Goal: Task Accomplishment & Management: Complete application form

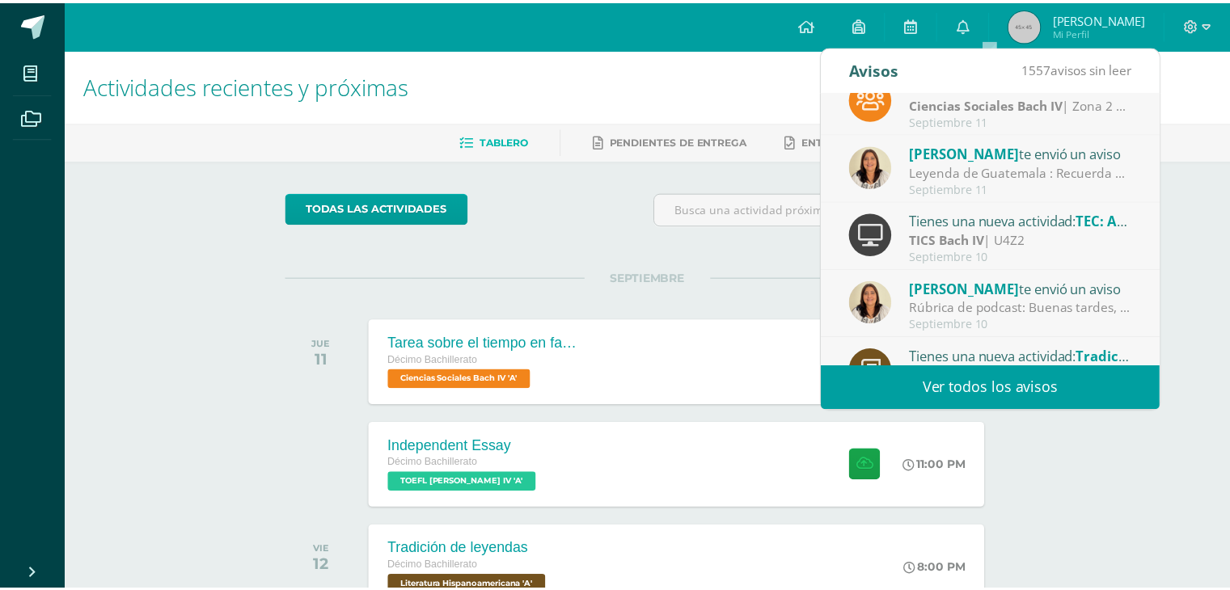
scroll to position [171, 0]
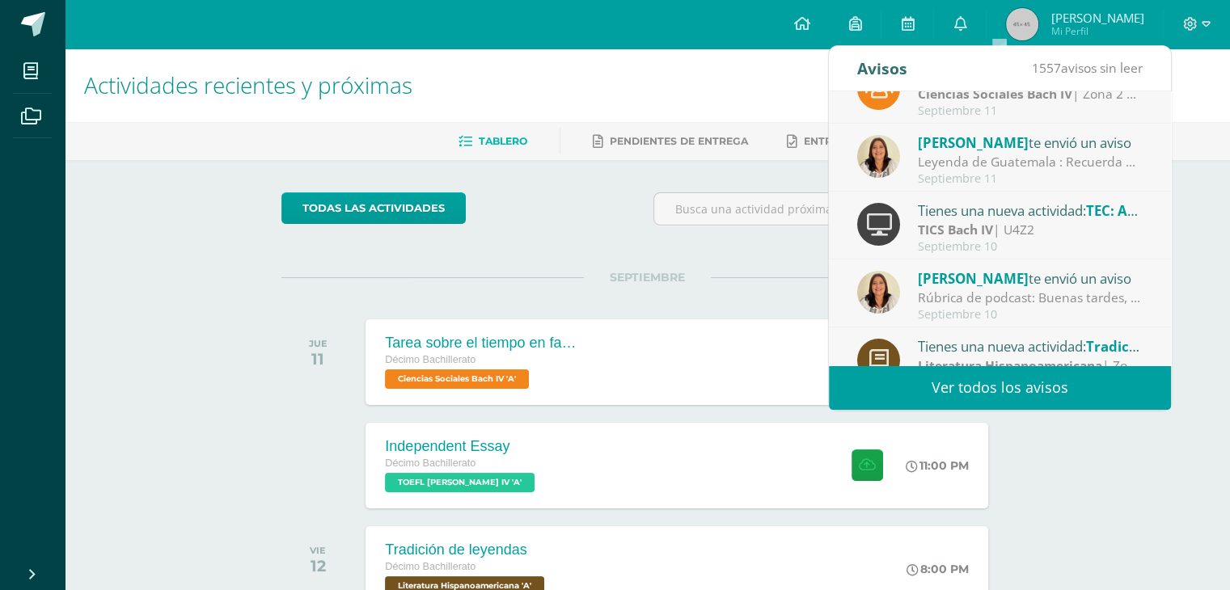
click at [983, 287] on div "[PERSON_NAME] te envió un aviso" at bounding box center [1030, 278] width 225 height 21
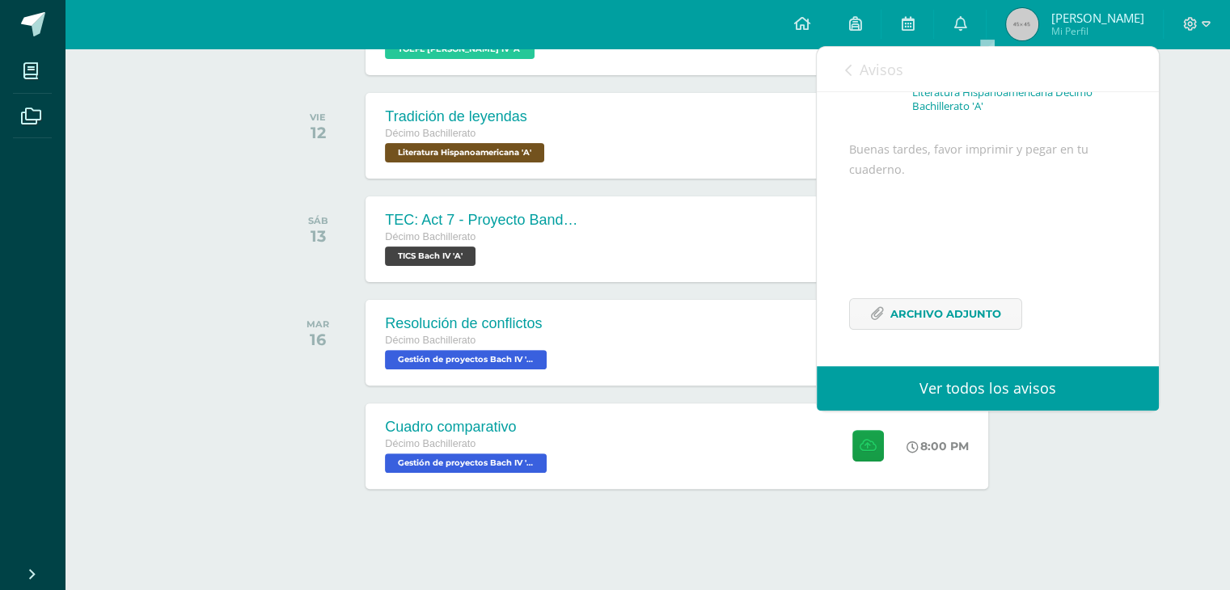
scroll to position [0, 0]
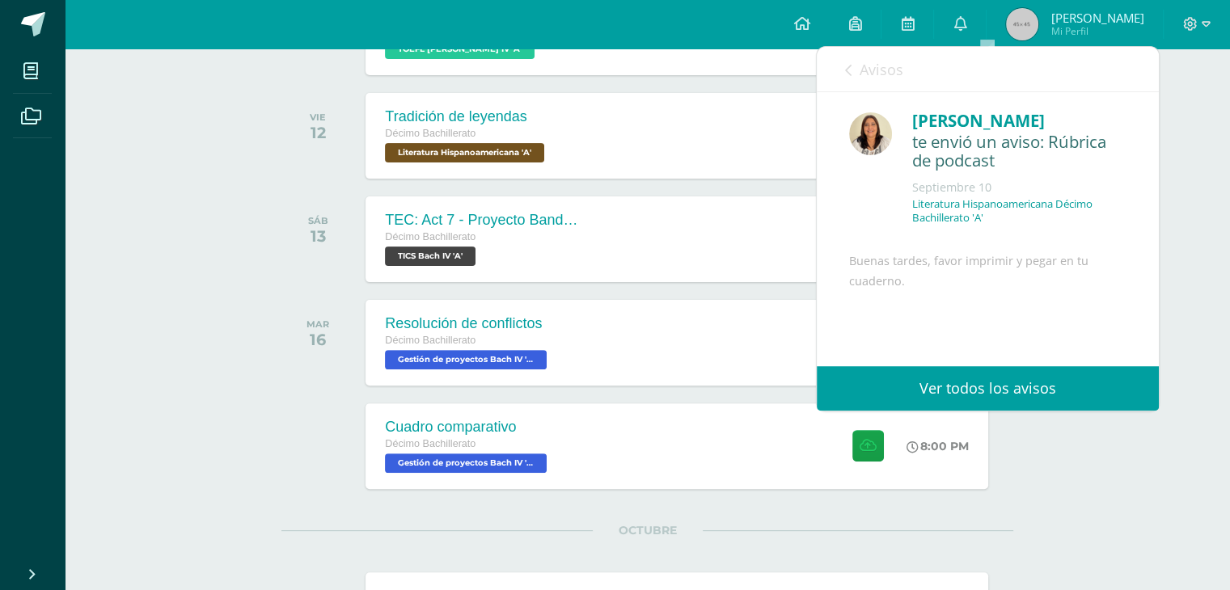
click at [845, 64] on icon at bounding box center [848, 70] width 6 height 13
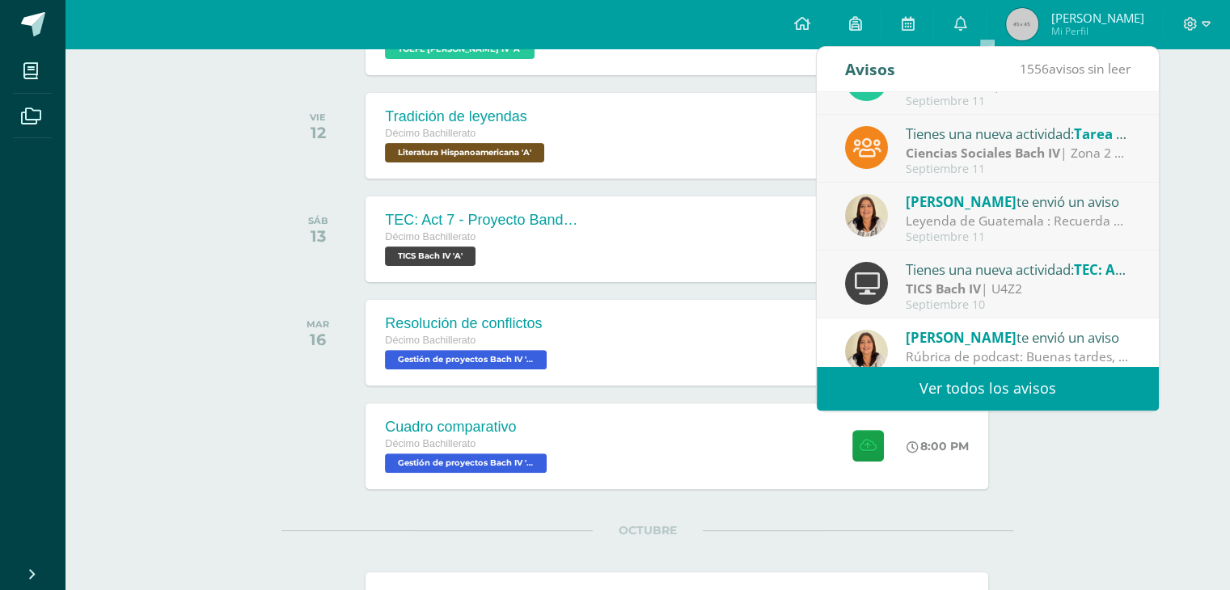
scroll to position [110, 0]
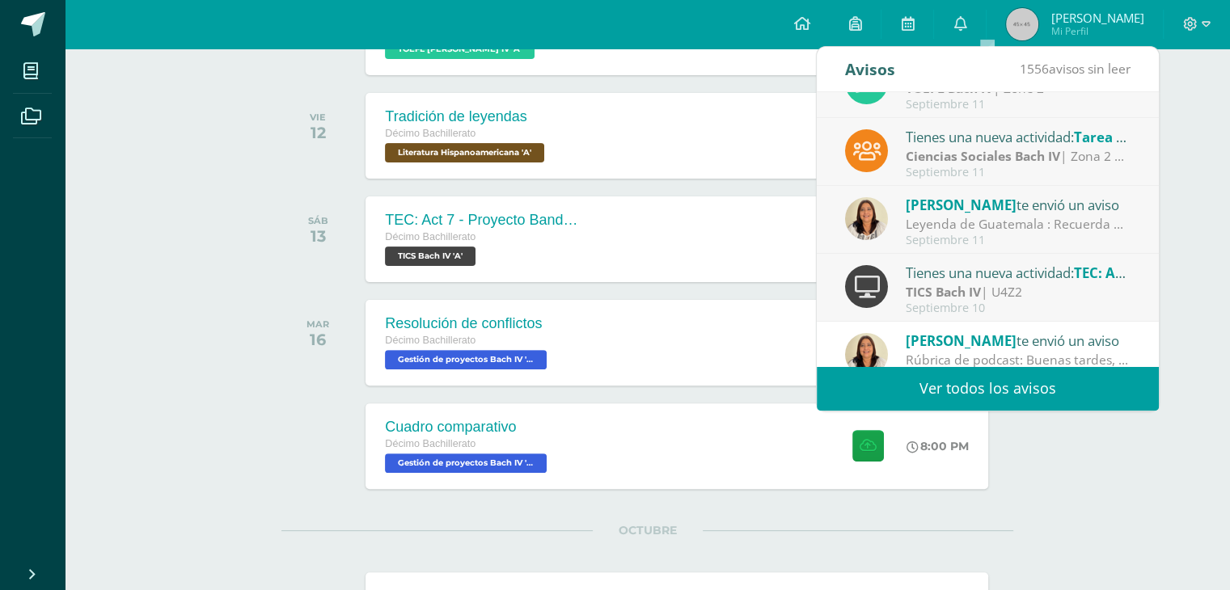
click at [944, 197] on span "[PERSON_NAME]" at bounding box center [961, 205] width 111 height 19
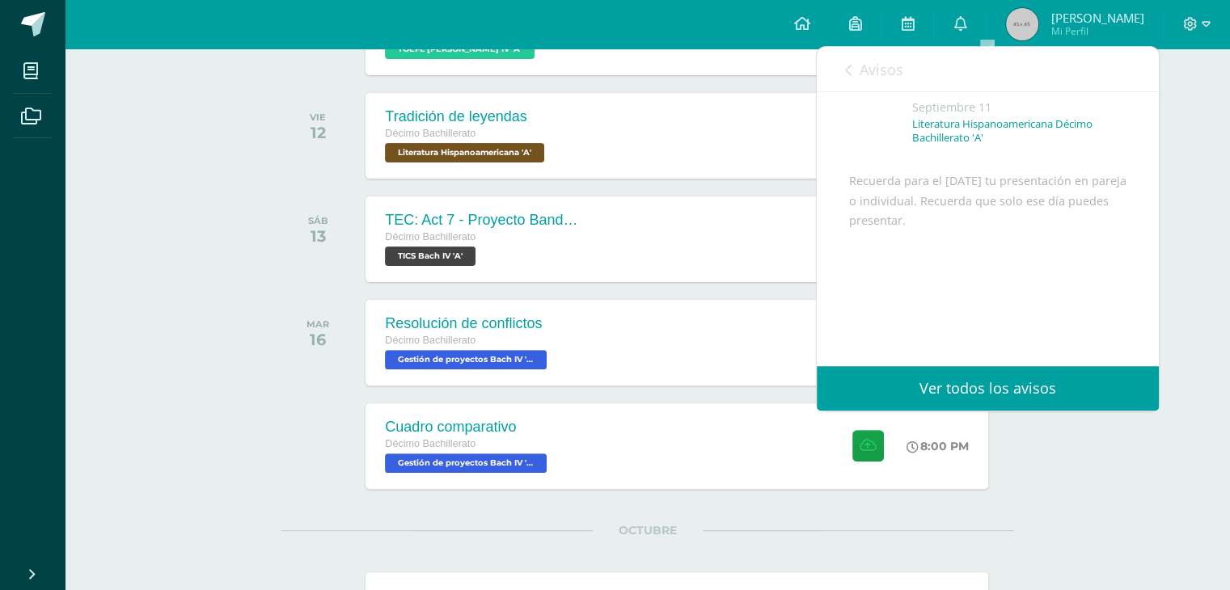
scroll to position [119, 0]
click at [858, 66] on link "Avisos" at bounding box center [874, 70] width 58 height 46
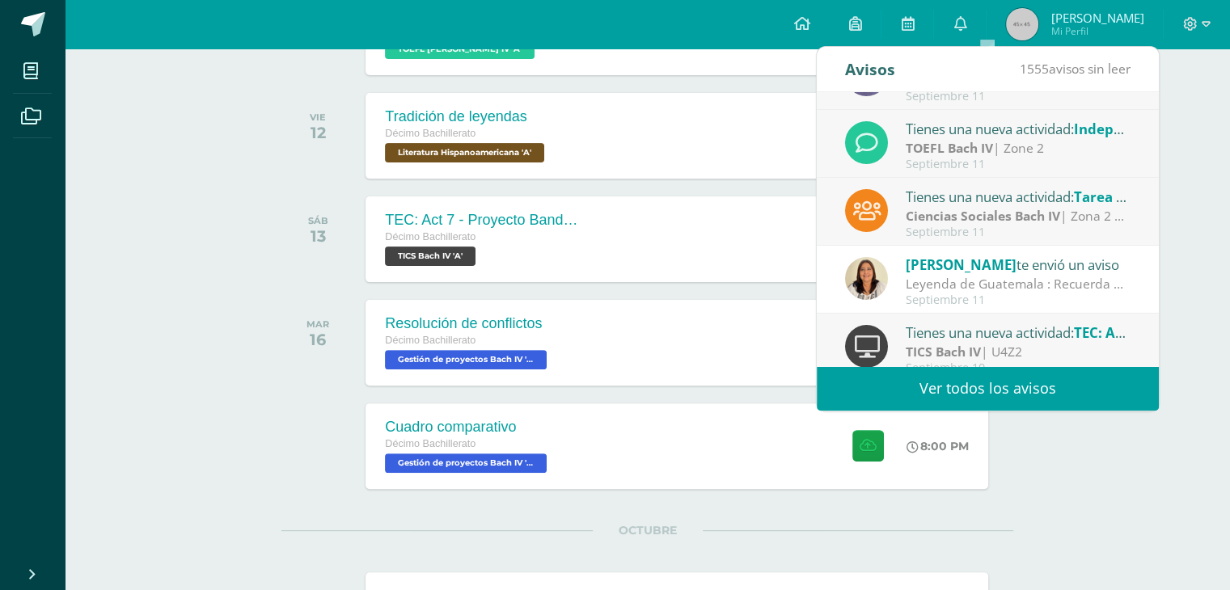
scroll to position [0, 0]
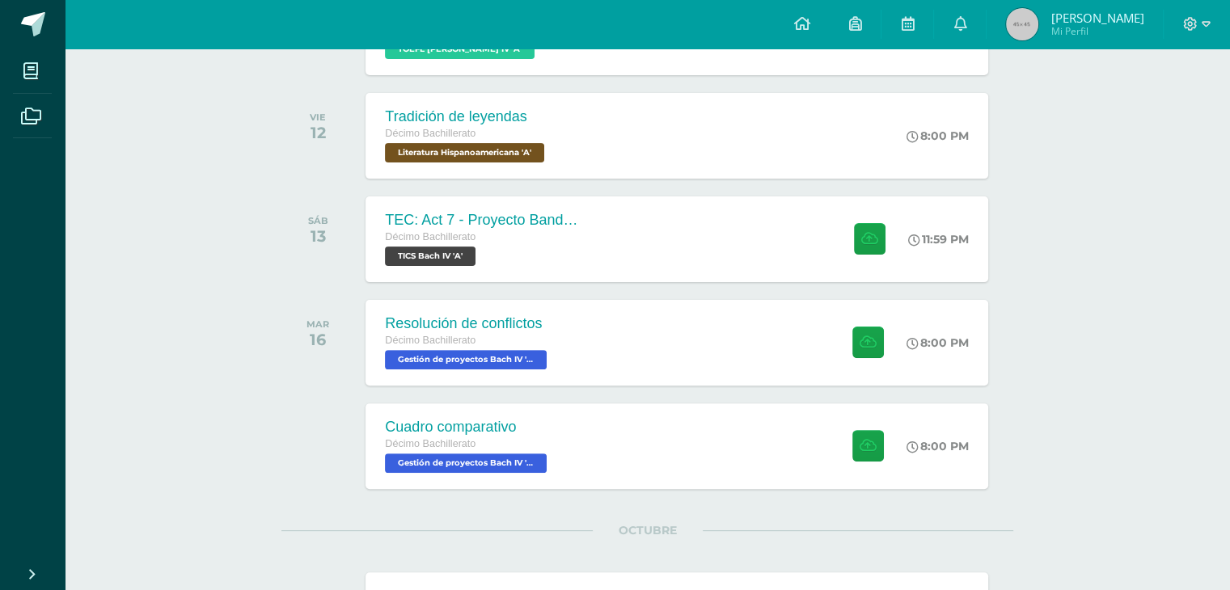
click at [997, 505] on div "SEPTIEMBRE JUE 11 Tarea sobre el tiempo en familia Décimo Bachillerato Ciencias…" at bounding box center [647, 252] width 732 height 817
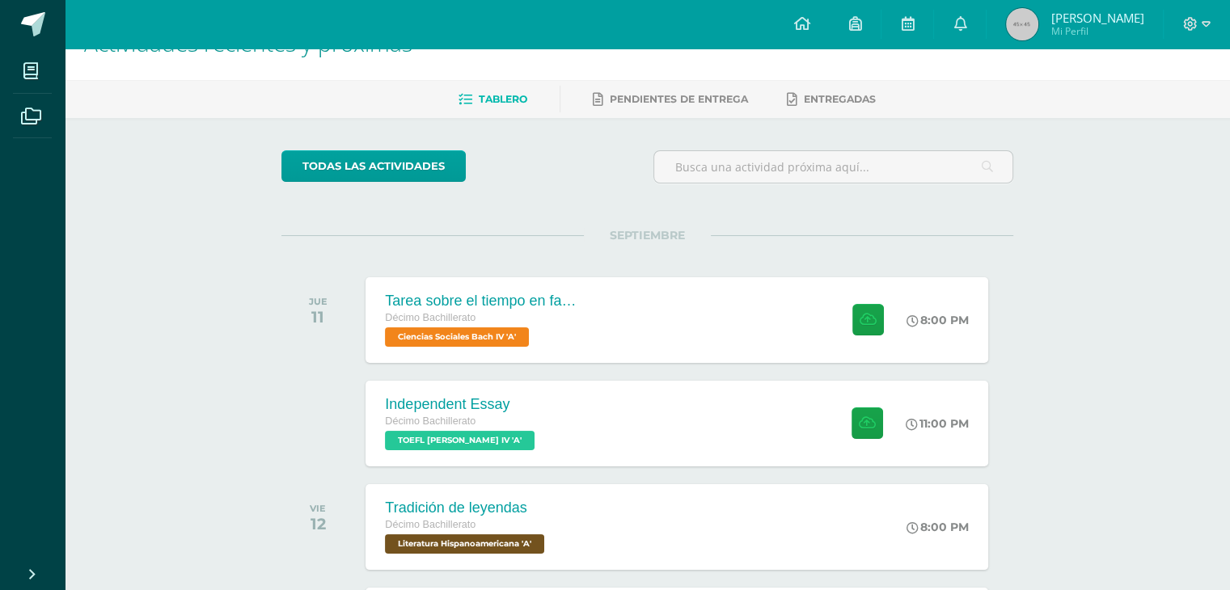
scroll to position [44, 0]
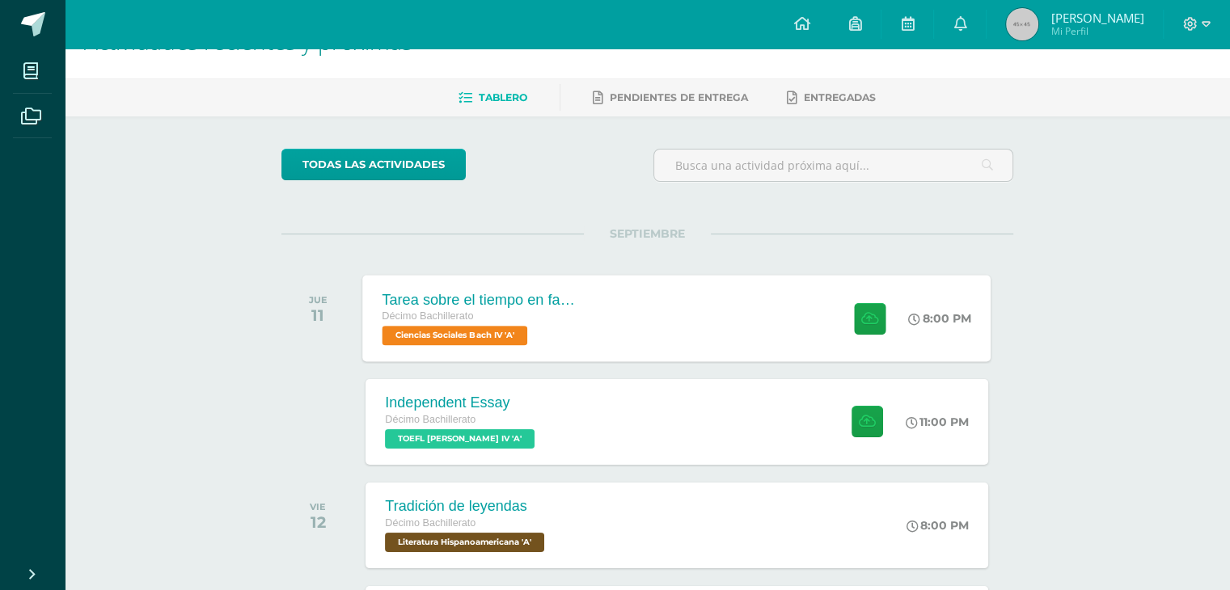
click at [852, 294] on div at bounding box center [866, 318] width 79 height 87
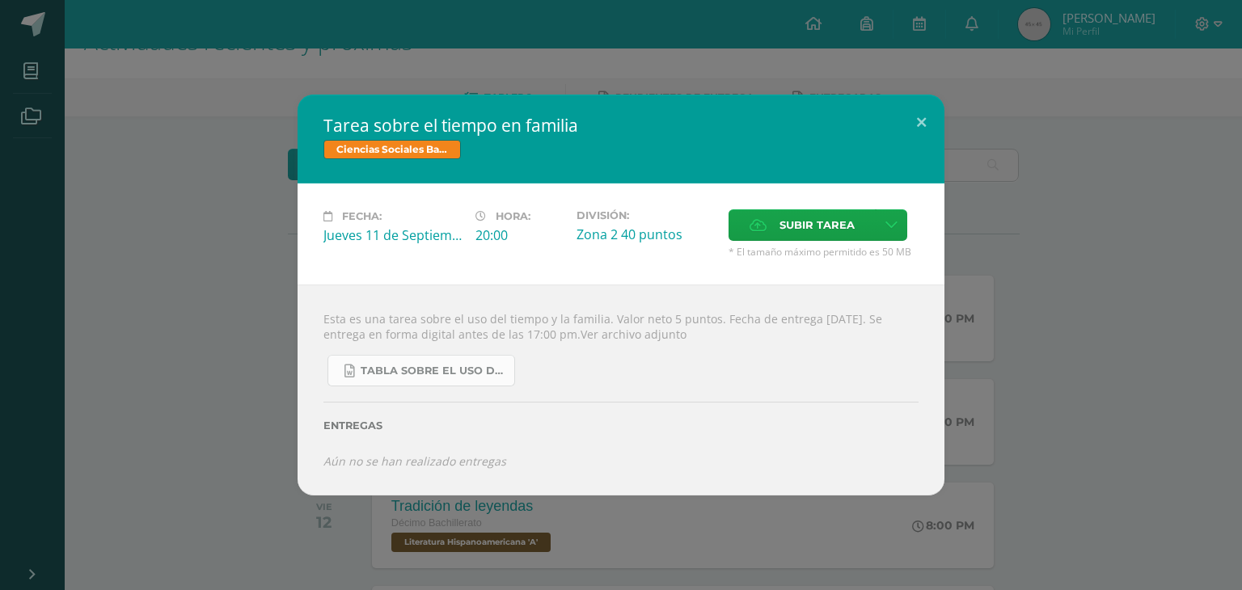
click at [421, 376] on span "TABLA SOBRE EL USO DEL TIEMPO Y LA FAMILIA.docx" at bounding box center [434, 371] width 146 height 13
click at [789, 227] on span "Subir tarea" at bounding box center [817, 225] width 75 height 30
click at [0, 0] on input "Subir tarea" at bounding box center [0, 0] width 0 height 0
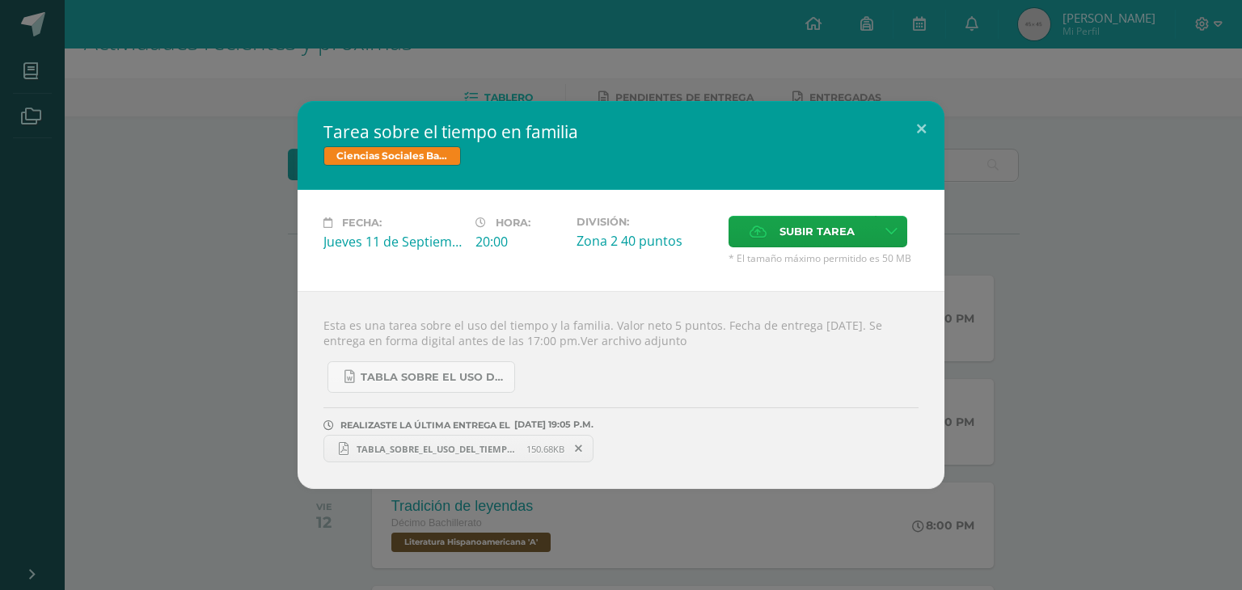
click at [998, 159] on div "Tarea sobre el tiempo en familia Ciencias Sociales [PERSON_NAME] IV Fecha: [DAT…" at bounding box center [620, 295] width 1229 height 388
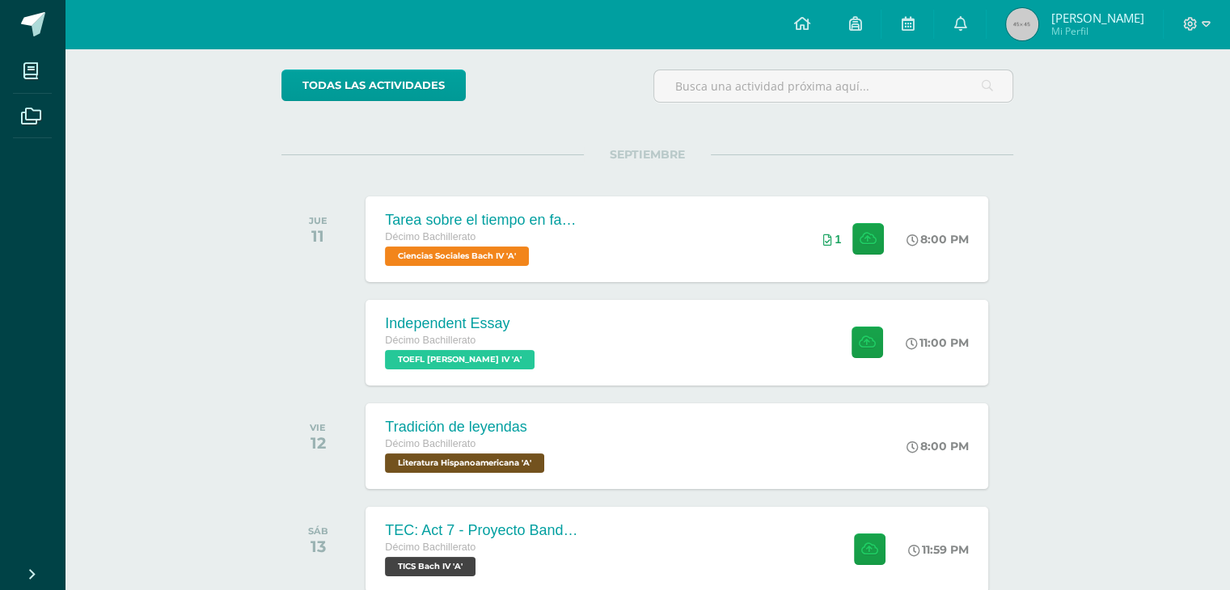
scroll to position [125, 0]
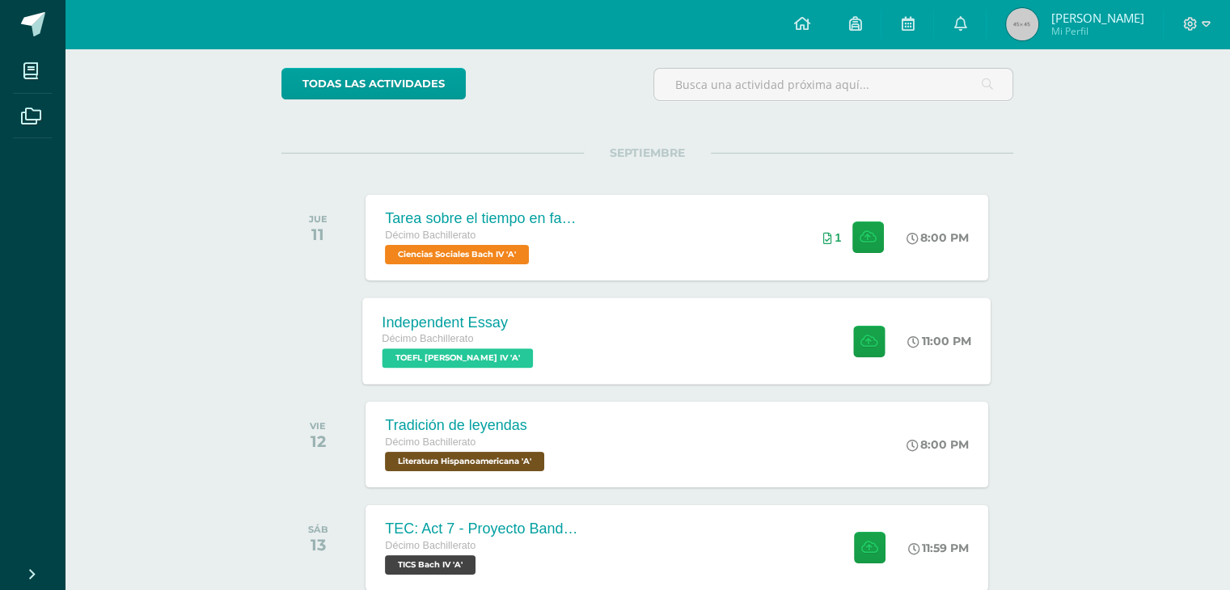
click at [808, 339] on div "Independent Essay Décimo Bachillerato TOEFL [PERSON_NAME] IV 'A' 11:00 PM Indep…" at bounding box center [677, 341] width 628 height 87
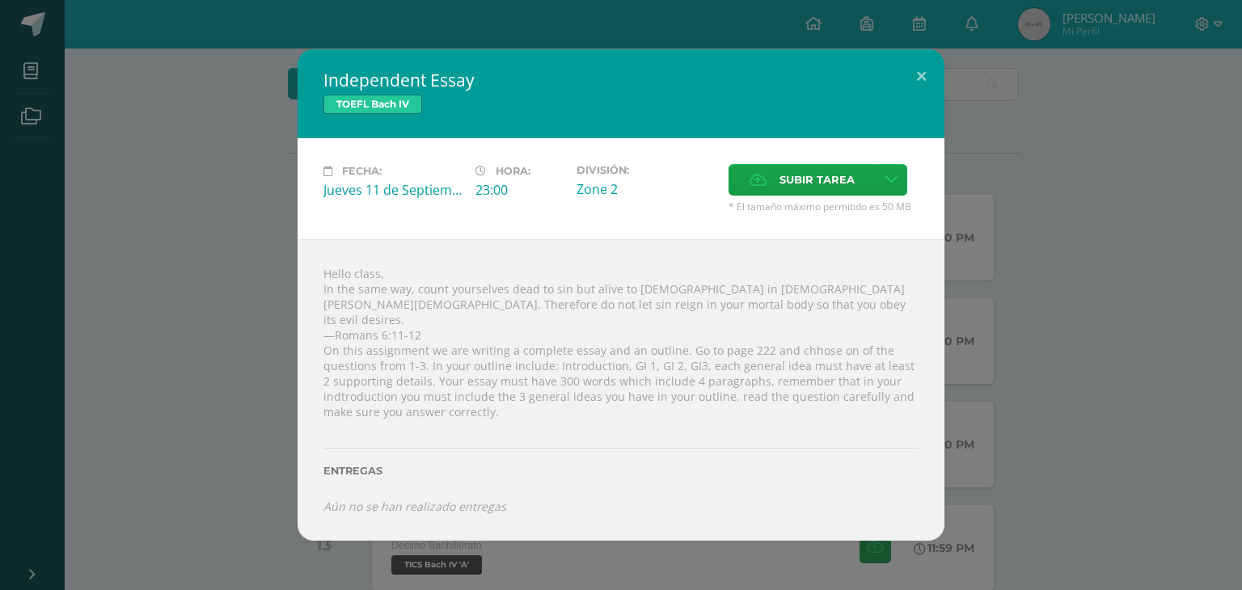
click at [1119, 260] on div "Independent Essay TOEFL [PERSON_NAME] IV Fecha: [DATE] Hora: 23:00 División: Su…" at bounding box center [620, 295] width 1229 height 492
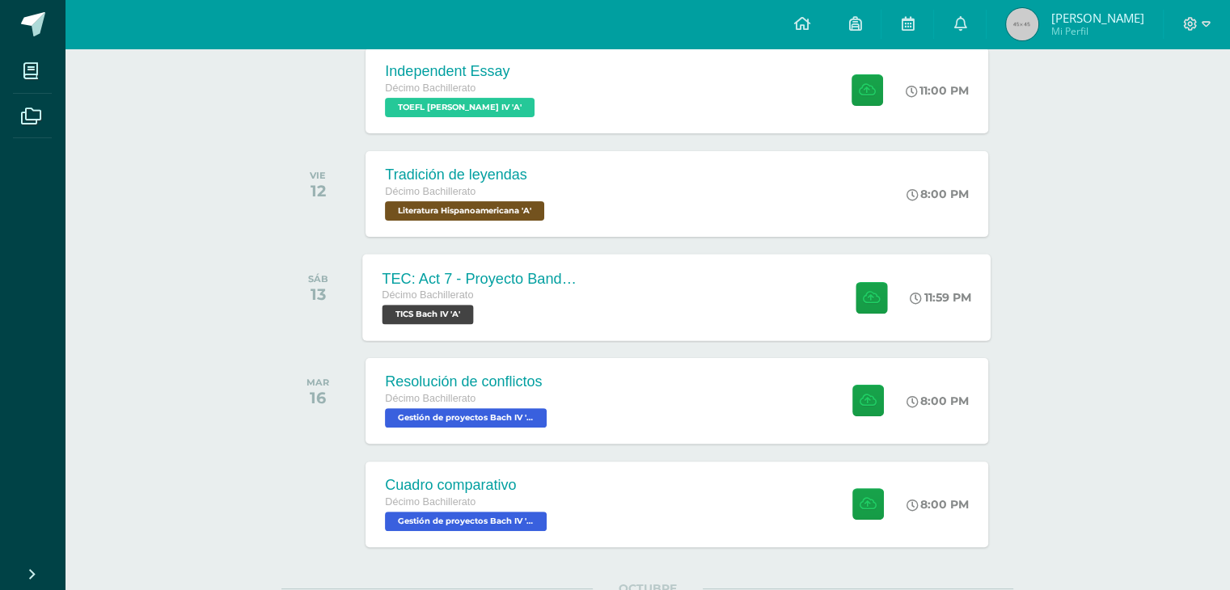
scroll to position [383, 0]
